Goal: Transaction & Acquisition: Purchase product/service

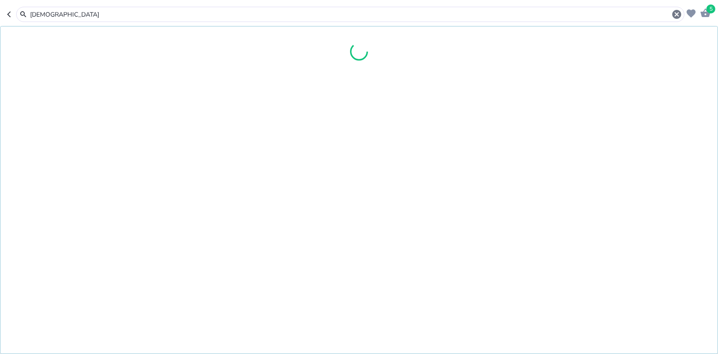
type input "[DEMOGRAPHIC_DATA]"
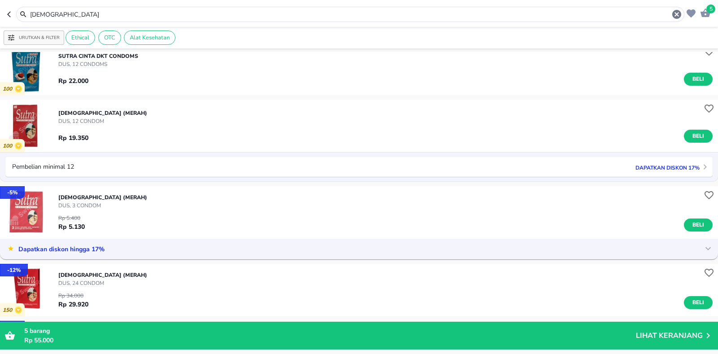
scroll to position [90, 0]
click at [665, 166] on p "Dapatkan diskon 17%" at bounding box center [665, 166] width 69 height 9
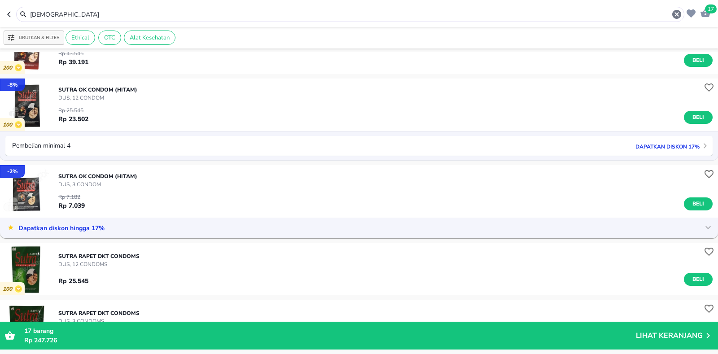
scroll to position [942, 0]
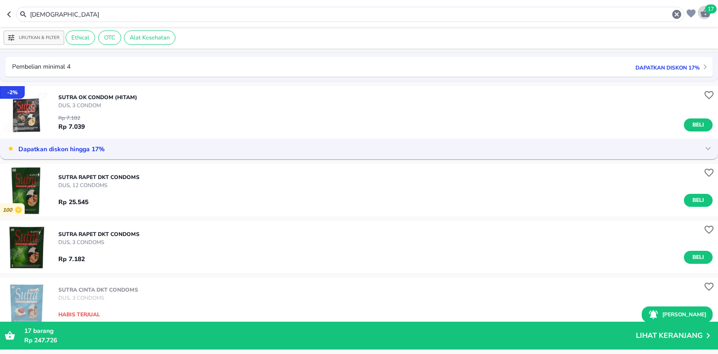
click at [709, 12] on span "17" at bounding box center [711, 8] width 12 height 9
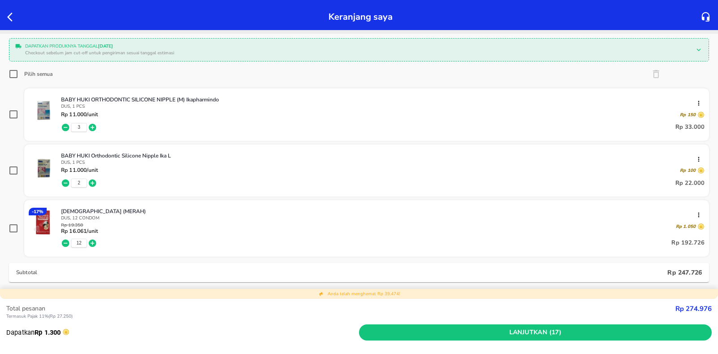
scroll to position [90, 0]
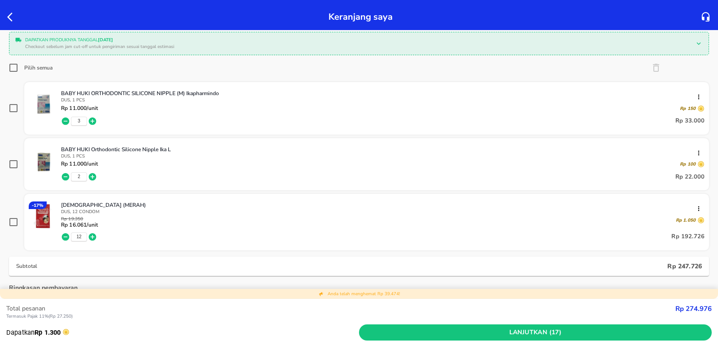
click at [15, 221] on input "checkbox" at bounding box center [13, 222] width 9 height 9
checkbox input "true"
click at [652, 71] on icon "button" at bounding box center [656, 67] width 11 height 11
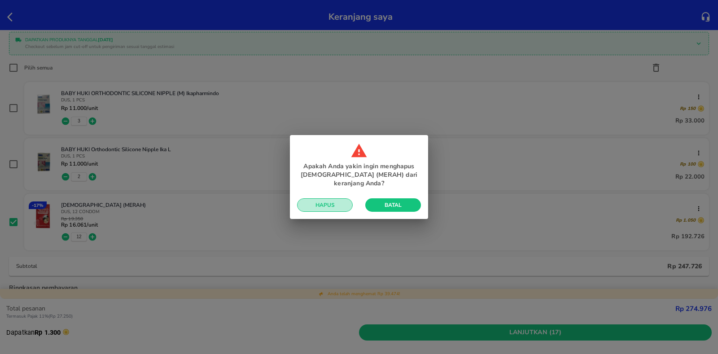
click at [325, 203] on span "Hapus" at bounding box center [324, 204] width 41 height 7
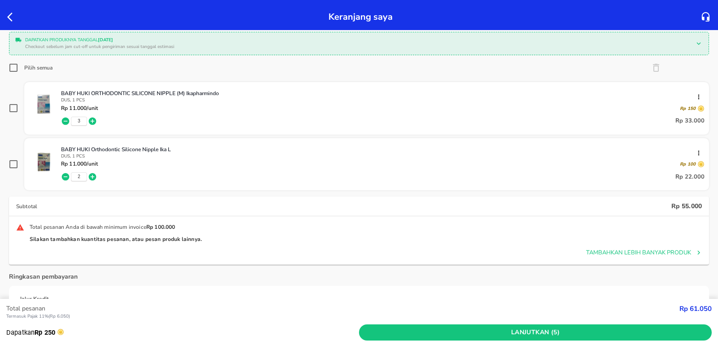
click at [12, 0] on body "Halo Apotek Kondang Sehat 2, selamat datang! Keranjang saya Pesanan perlu dises…" at bounding box center [359, 0] width 718 height 0
click at [12, 15] on icon "button" at bounding box center [12, 17] width 11 height 11
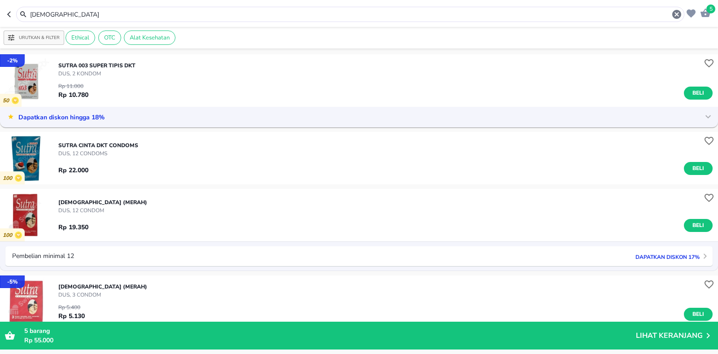
drag, startPoint x: 61, startPoint y: 13, endPoint x: 8, endPoint y: 24, distance: 53.5
click at [8, 24] on header "5 SUTRA" at bounding box center [359, 13] width 718 height 27
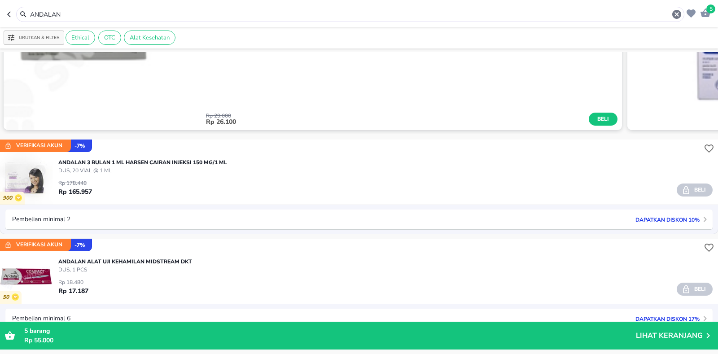
scroll to position [494, 0]
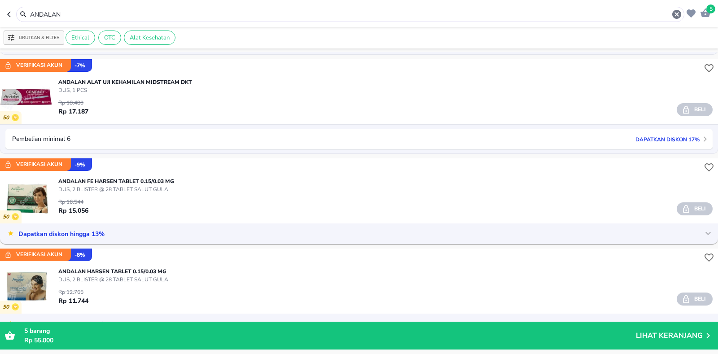
click at [677, 142] on p "Dapatkan diskon 17%" at bounding box center [665, 139] width 69 height 9
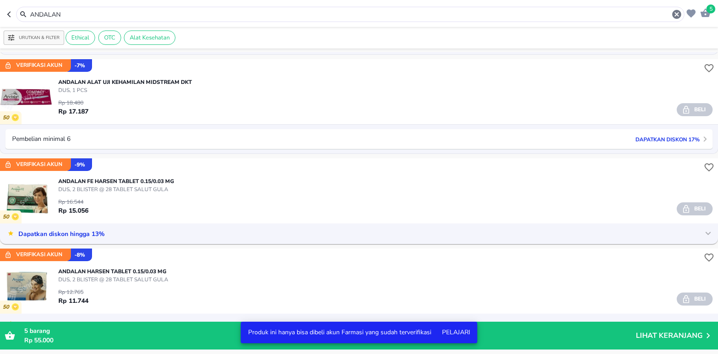
drag, startPoint x: 73, startPoint y: 18, endPoint x: 13, endPoint y: 56, distance: 70.8
click at [0, 60] on div "5 ANDALAN Urutkan & Filter Ethical OTC Alat Kesehatan - 25 % 550 ANDALAN NUTRIF…" at bounding box center [359, 177] width 718 height 354
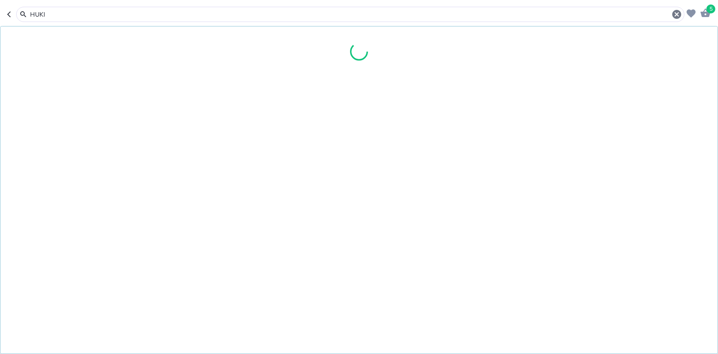
type input "HUKI"
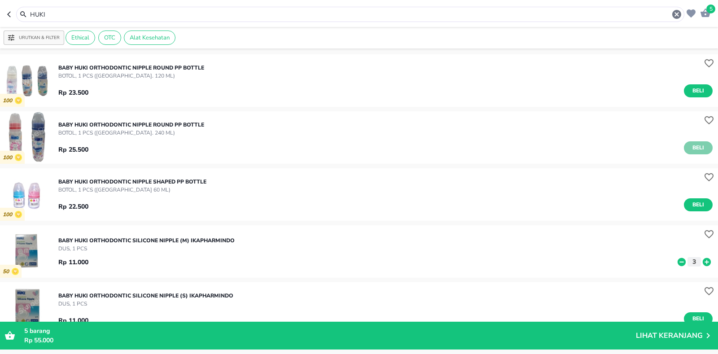
click at [695, 149] on span "Beli" at bounding box center [698, 147] width 15 height 9
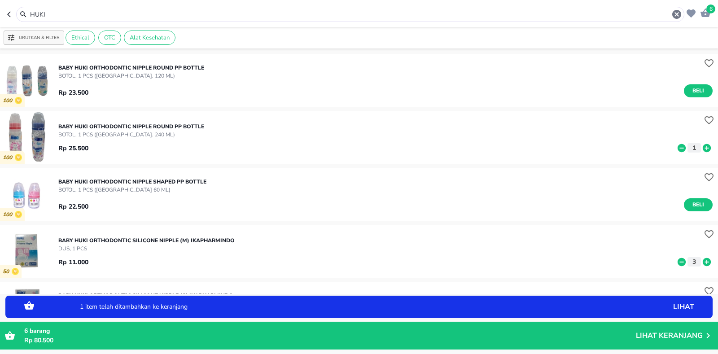
click at [703, 146] on icon at bounding box center [707, 148] width 8 height 8
click at [704, 12] on icon "button" at bounding box center [705, 13] width 11 height 11
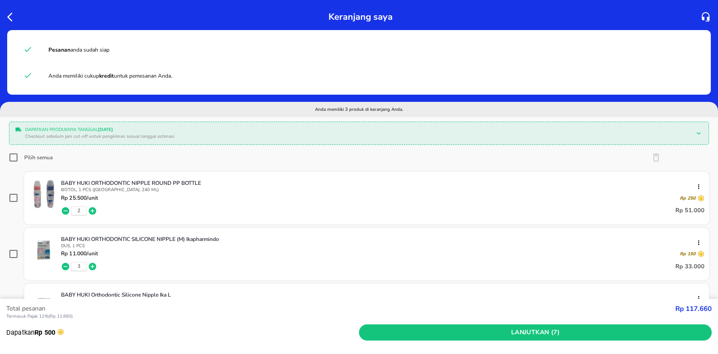
click at [13, 157] on input "Pilih semua" at bounding box center [13, 157] width 9 height 9
checkbox input "true"
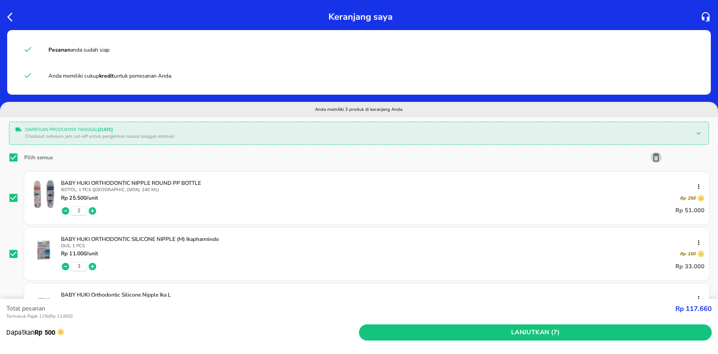
drag, startPoint x: 648, startPoint y: 160, endPoint x: 565, endPoint y: 159, distance: 82.6
click at [651, 159] on icon "button" at bounding box center [656, 157] width 11 height 11
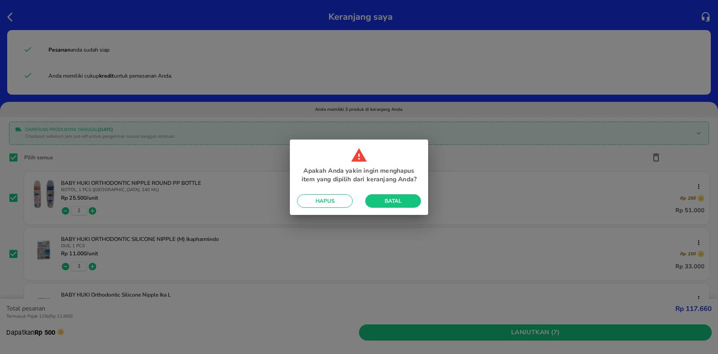
click at [336, 198] on span "Hapus" at bounding box center [324, 200] width 41 height 7
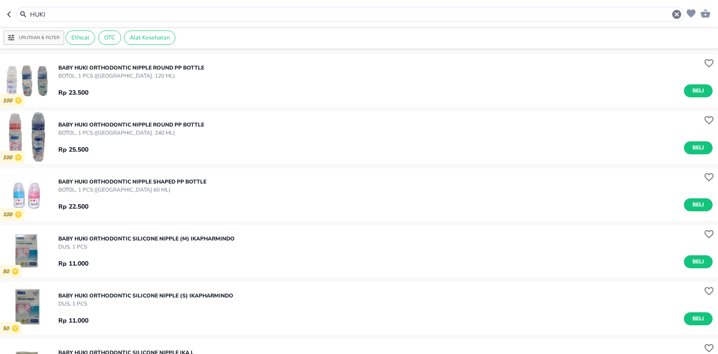
drag, startPoint x: 690, startPoint y: 205, endPoint x: 692, endPoint y: 198, distance: 6.5
click at [691, 204] on span "Beli" at bounding box center [698, 204] width 15 height 9
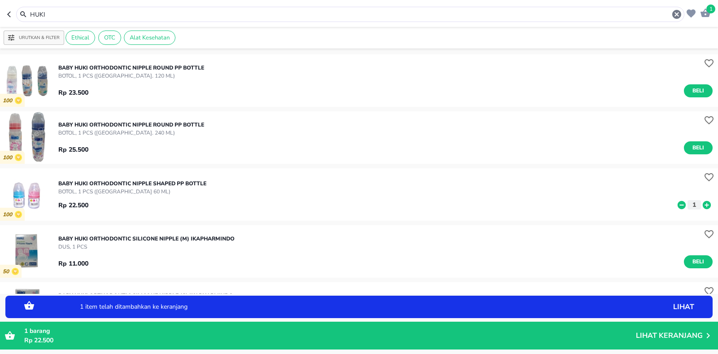
click at [703, 202] on icon at bounding box center [707, 205] width 8 height 8
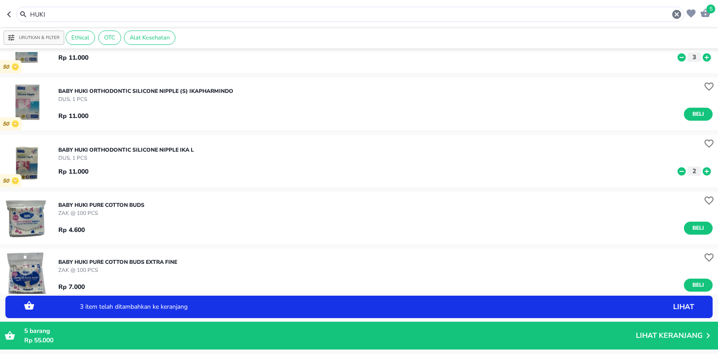
scroll to position [224, 0]
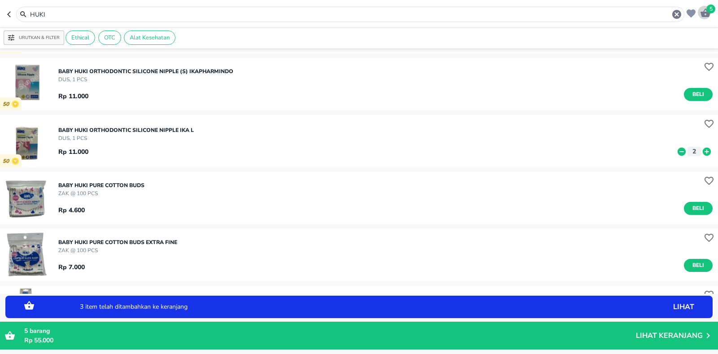
click at [712, 7] on span "5" at bounding box center [710, 8] width 9 height 9
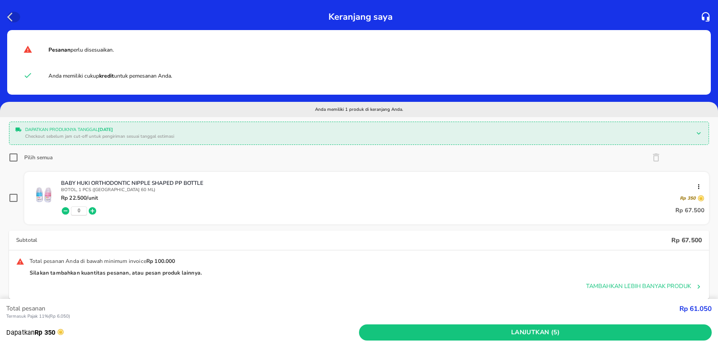
click at [9, 17] on icon "button" at bounding box center [12, 17] width 11 height 11
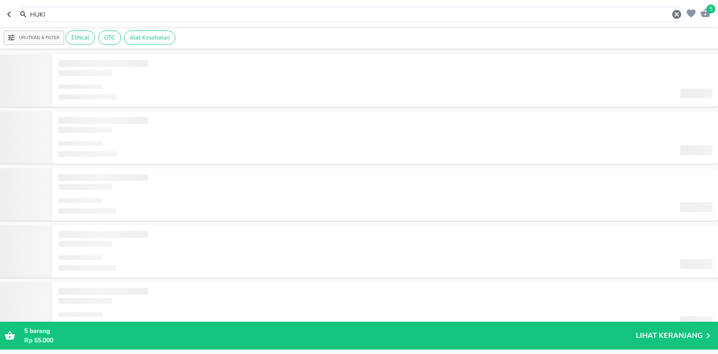
drag, startPoint x: 56, startPoint y: 14, endPoint x: 0, endPoint y: 30, distance: 58.1
click at [0, 29] on div "5 HUKI Urutkan & Filter Ethical OTC Alat Kesehatan ‌ ‌ ‌ ‌ ‌ ‌ ‌ ‌ ‌ ‌ ‌ ‌ ‌ ‌ …" at bounding box center [359, 177] width 718 height 354
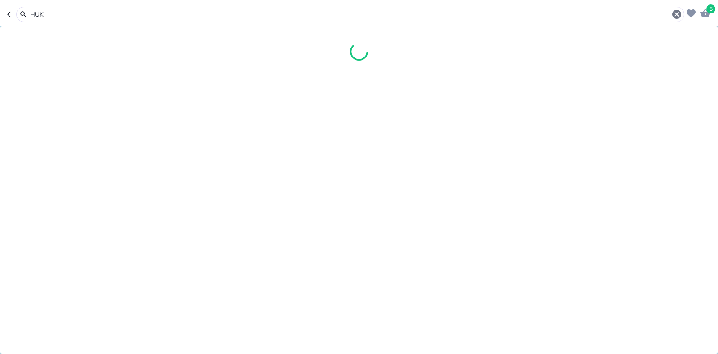
type input "HUKI"
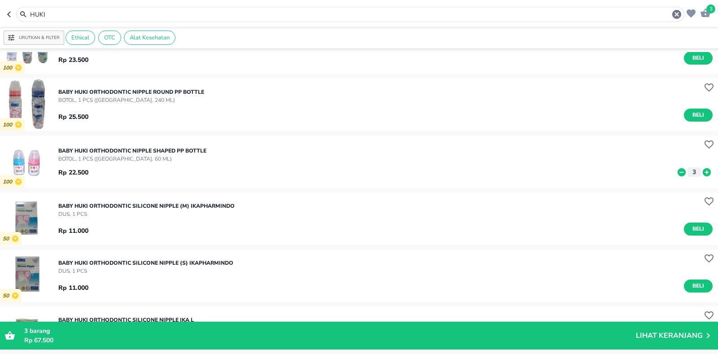
scroll to position [90, 0]
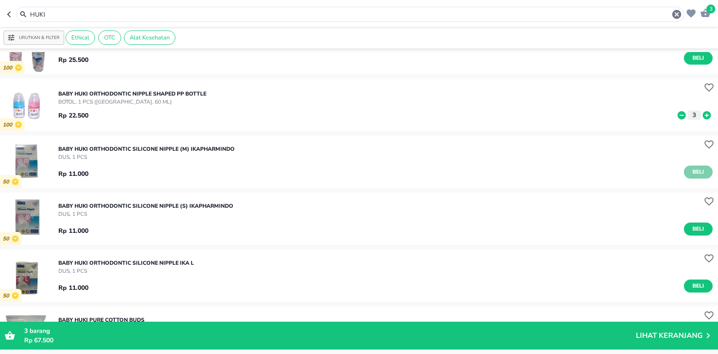
click at [697, 172] on span "Beli" at bounding box center [698, 171] width 15 height 9
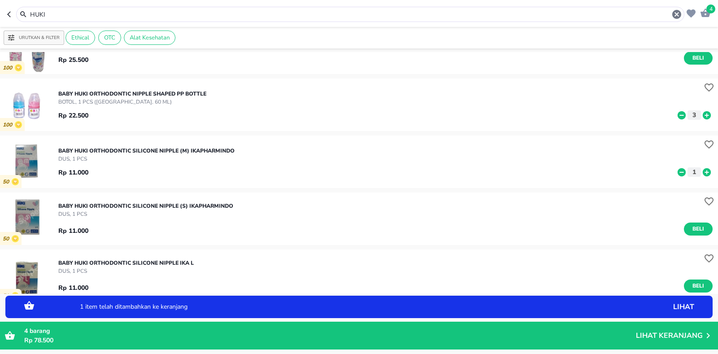
click at [703, 172] on icon at bounding box center [707, 172] width 8 height 8
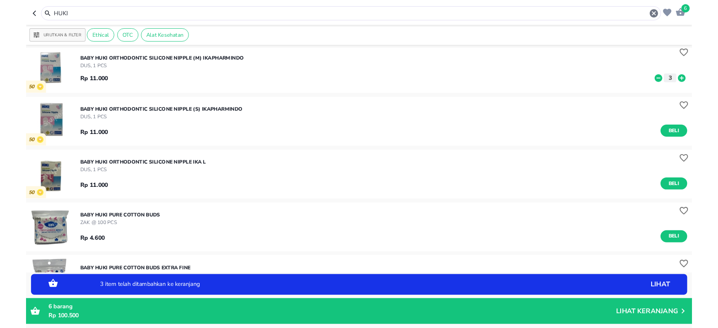
scroll to position [179, 0]
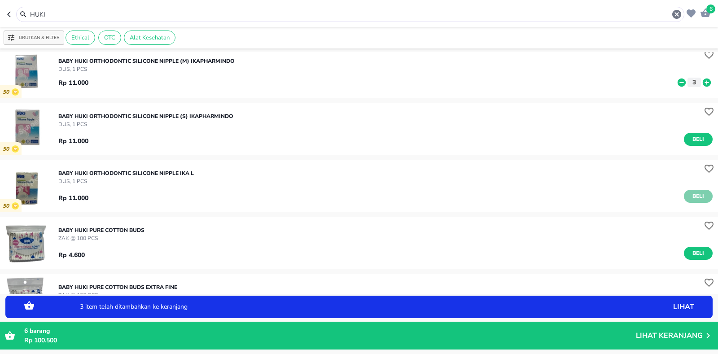
click at [691, 193] on span "Beli" at bounding box center [698, 196] width 15 height 9
click at [701, 197] on icon at bounding box center [707, 197] width 12 height 10
click at [707, 13] on icon "button" at bounding box center [705, 13] width 10 height 9
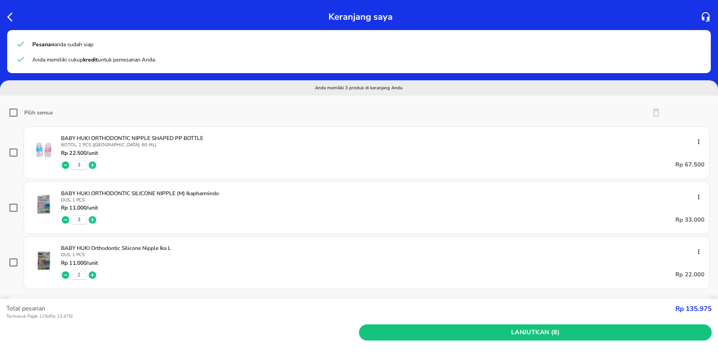
click at [18, 110] on icon at bounding box center [13, 112] width 11 height 11
click at [18, 110] on input "Pilih semua" at bounding box center [13, 112] width 9 height 9
checkbox input "true"
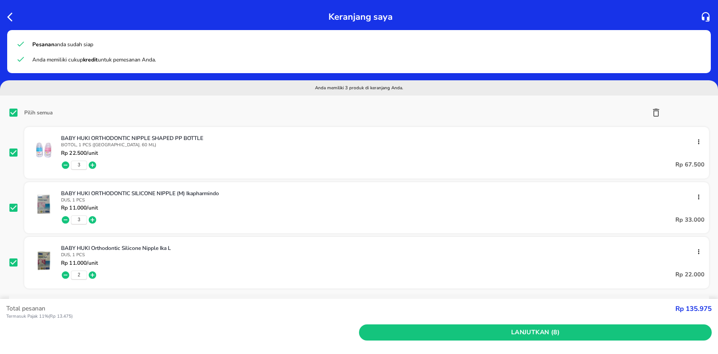
checkbox input "true"
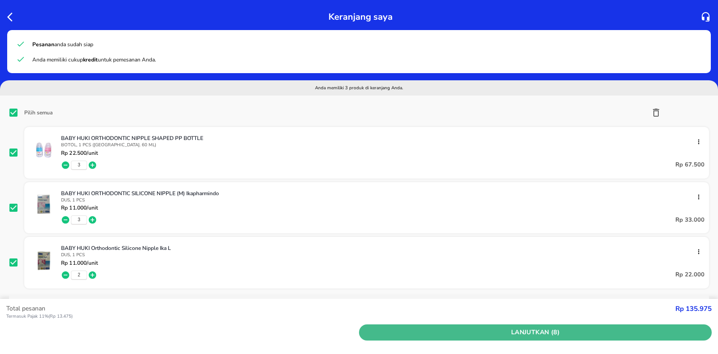
click at [490, 332] on span "Lanjutkan (8)" at bounding box center [535, 332] width 345 height 11
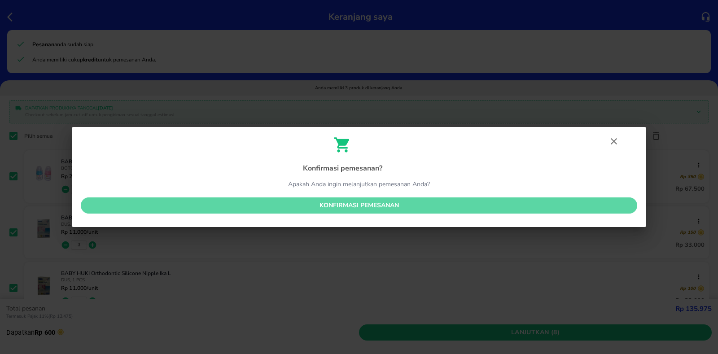
click at [341, 206] on span "Konfirmasi pemesanan" at bounding box center [359, 205] width 542 height 11
